Goal: Obtain resource: Download file/media

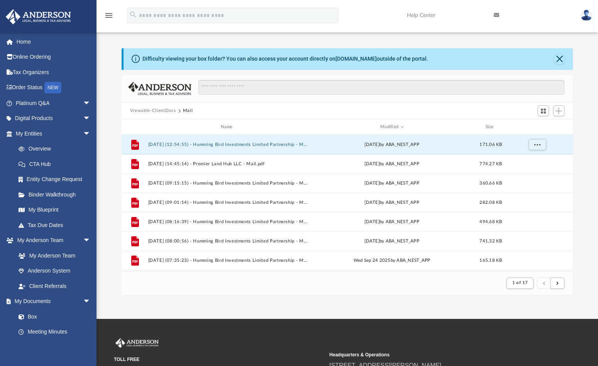
scroll to position [146, 446]
click at [215, 146] on button "[DATE] (12:54:55) - Humming Bird Investments Limited Partnership - Mail.pdf" at bounding box center [228, 144] width 160 height 5
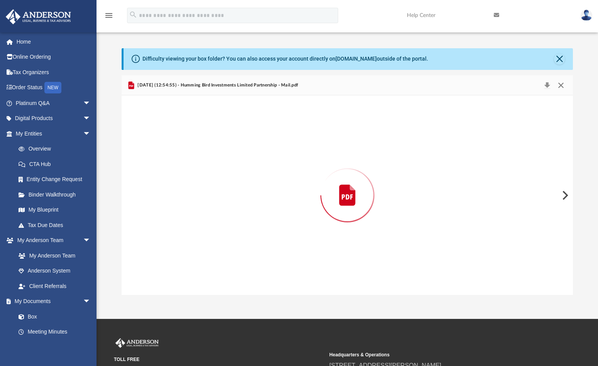
click at [561, 85] on button "Close" at bounding box center [561, 85] width 14 height 11
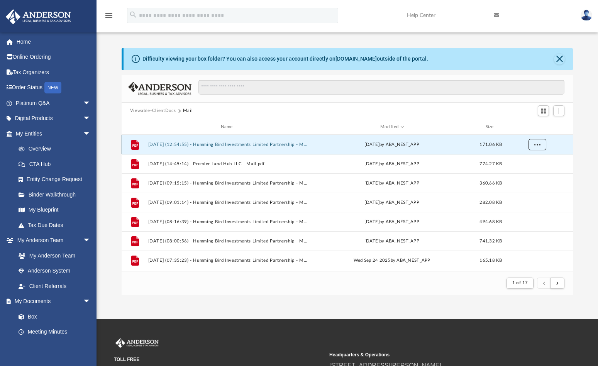
click at [540, 144] on span "More options" at bounding box center [538, 145] width 6 height 4
click at [531, 170] on li "Download" at bounding box center [531, 173] width 22 height 8
click at [536, 146] on span "More options" at bounding box center [538, 145] width 6 height 4
click at [534, 172] on li "Download" at bounding box center [531, 173] width 22 height 8
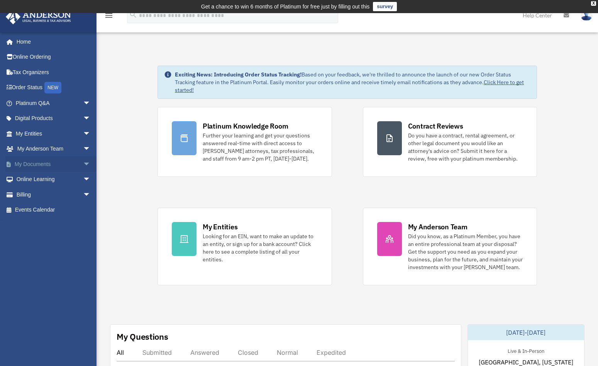
click at [39, 165] on link "My Documents arrow_drop_down" at bounding box center [53, 163] width 97 height 15
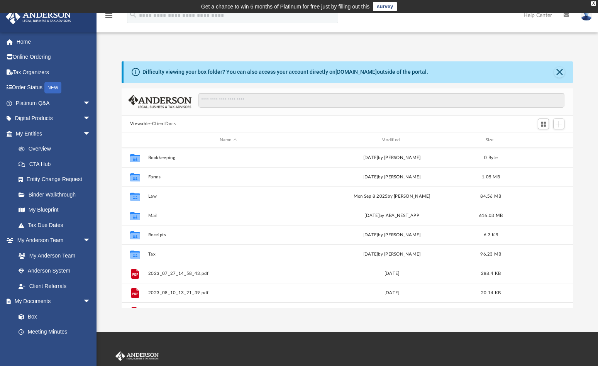
scroll to position [170, 446]
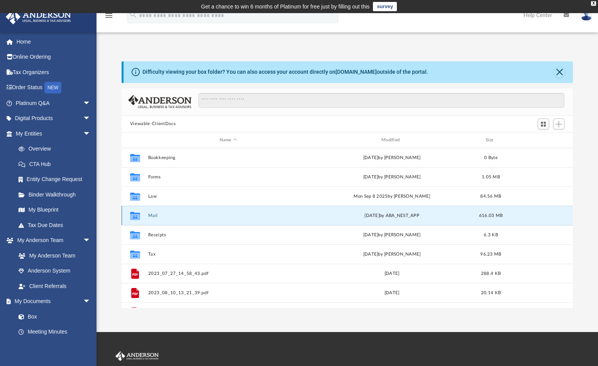
click at [149, 216] on button "Mail" at bounding box center [228, 215] width 160 height 5
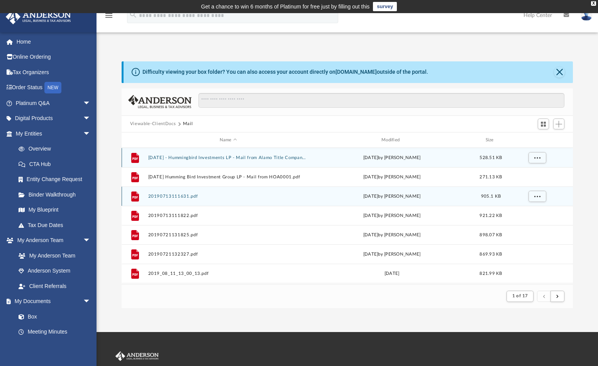
scroll to position [146, 446]
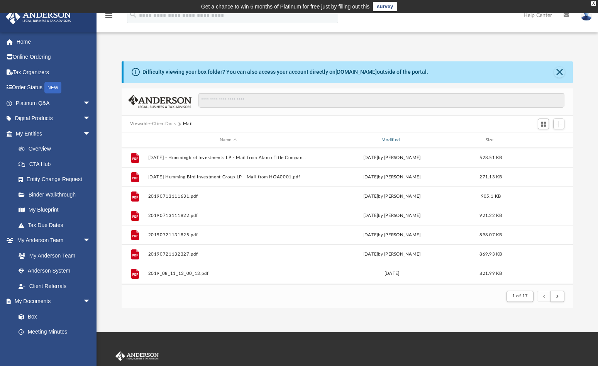
click at [389, 138] on div "Modified" at bounding box center [392, 140] width 161 height 7
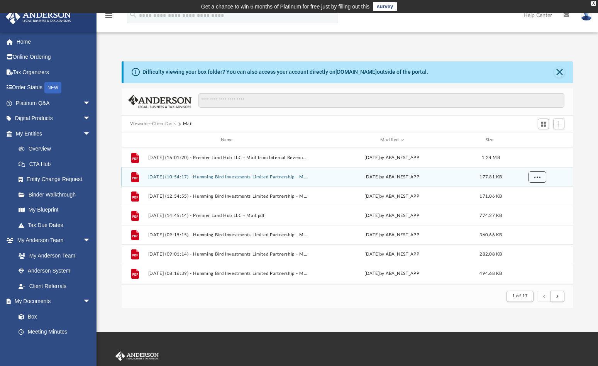
click at [539, 176] on span "More options" at bounding box center [538, 177] width 6 height 4
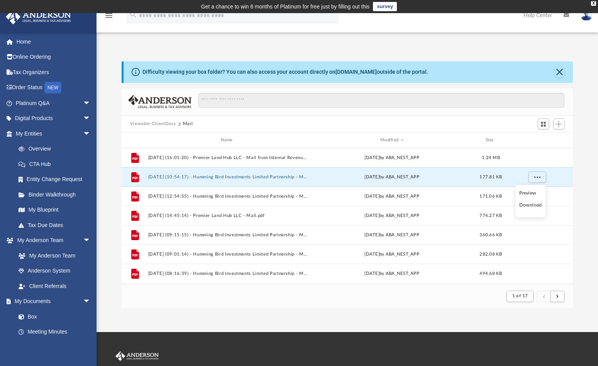
click at [531, 194] on li "Preview" at bounding box center [531, 193] width 22 height 8
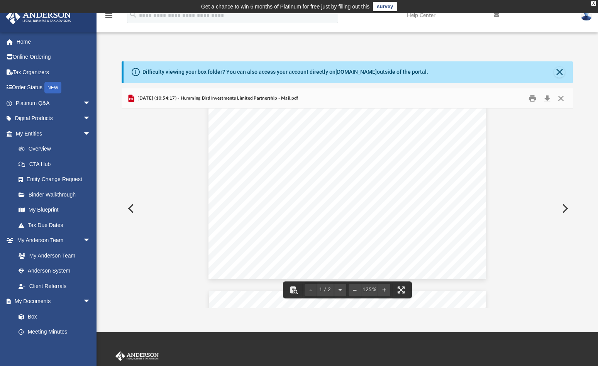
scroll to position [0, 0]
click at [533, 97] on button "Print" at bounding box center [532, 98] width 15 height 12
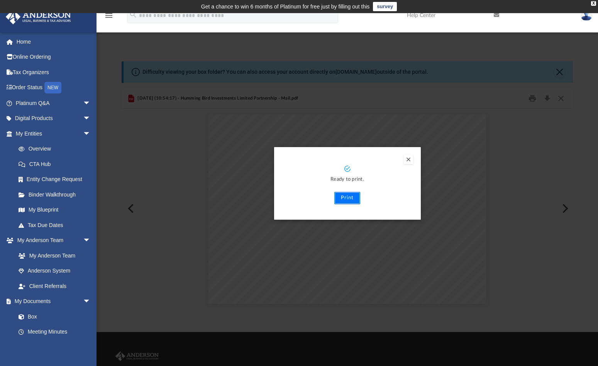
click at [353, 197] on button "Print" at bounding box center [348, 198] width 26 height 12
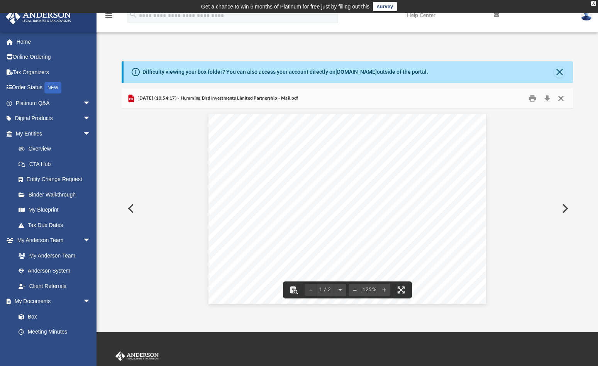
click at [559, 97] on button "Close" at bounding box center [561, 98] width 14 height 12
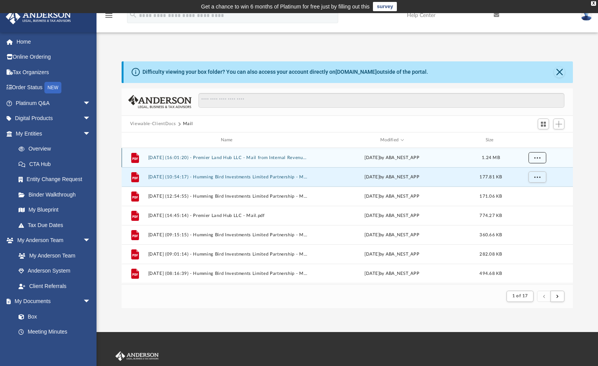
click at [537, 158] on span "More options" at bounding box center [538, 158] width 6 height 4
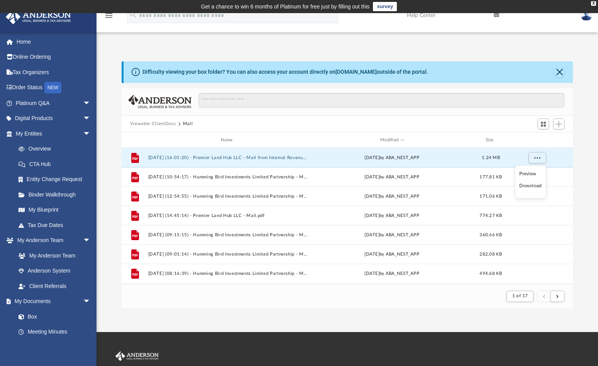
click at [524, 173] on li "Preview" at bounding box center [531, 174] width 22 height 8
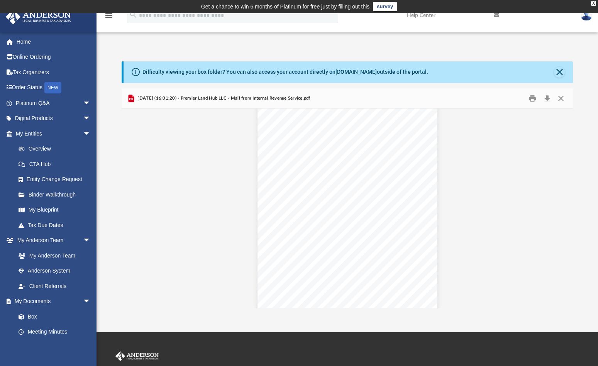
scroll to position [3606, 0]
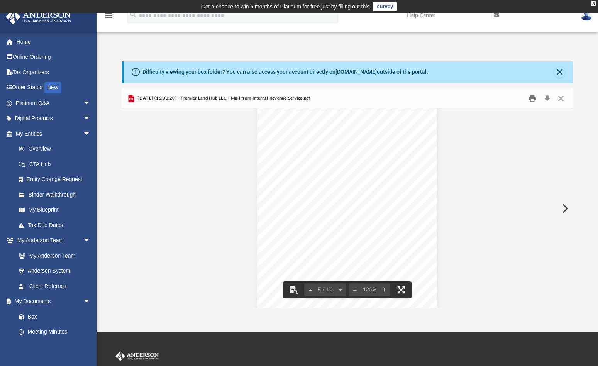
click at [531, 101] on button "Print" at bounding box center [532, 98] width 15 height 12
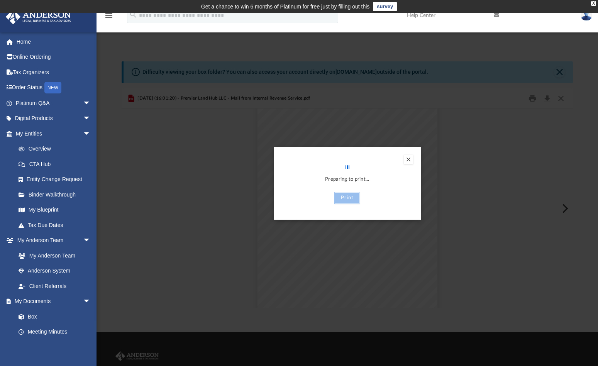
click at [350, 199] on button "Print" at bounding box center [348, 198] width 26 height 12
click at [349, 197] on button "Print" at bounding box center [348, 198] width 26 height 12
